Goal: Check status: Check status

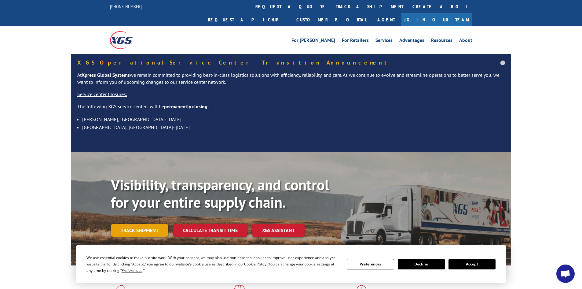
click at [143, 223] on link "Track shipment" at bounding box center [139, 229] width 57 height 13
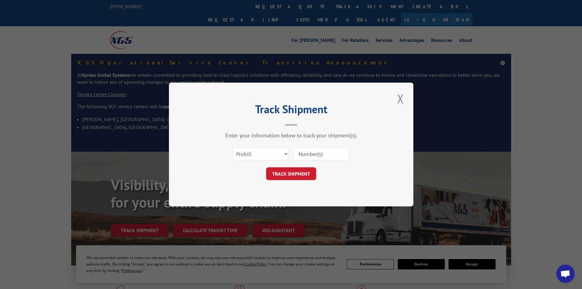
click at [312, 155] on input at bounding box center [321, 153] width 56 height 13
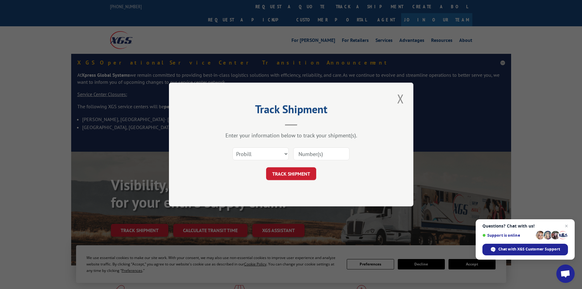
paste input "01819617190"
type input "01819617190"
click at [284, 169] on button "TRACK SHIPMENT" at bounding box center [291, 173] width 50 height 13
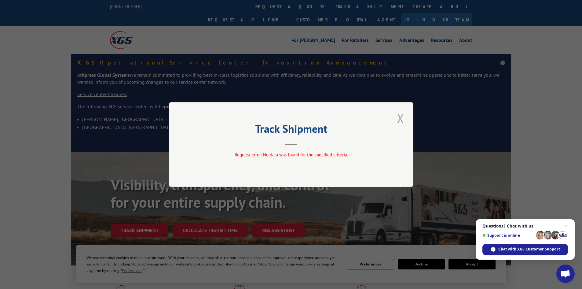
click at [400, 125] on button "Close modal" at bounding box center [400, 118] width 10 height 17
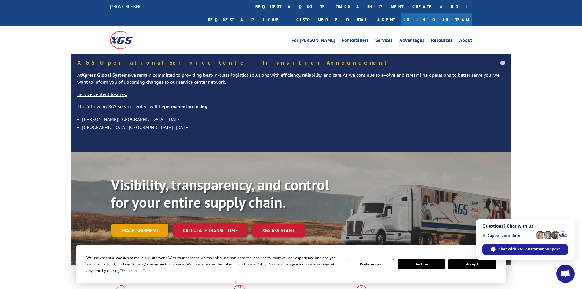
click at [153, 223] on link "Track shipment" at bounding box center [139, 229] width 57 height 13
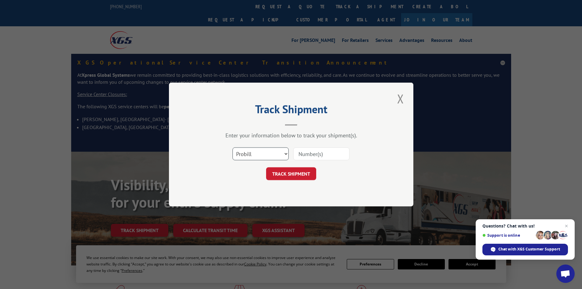
click at [255, 155] on select "Select category... Probill BOL PO" at bounding box center [260, 153] width 56 height 13
select select "po"
click at [232, 147] on select "Select category... Probill BOL PO" at bounding box center [260, 153] width 56 height 13
click at [329, 153] on input at bounding box center [321, 153] width 56 height 13
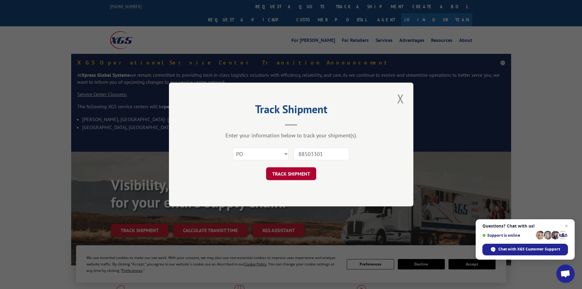
type input "88503301"
click at [310, 174] on button "TRACK SHIPMENT" at bounding box center [291, 173] width 50 height 13
